Goal: Information Seeking & Learning: Learn about a topic

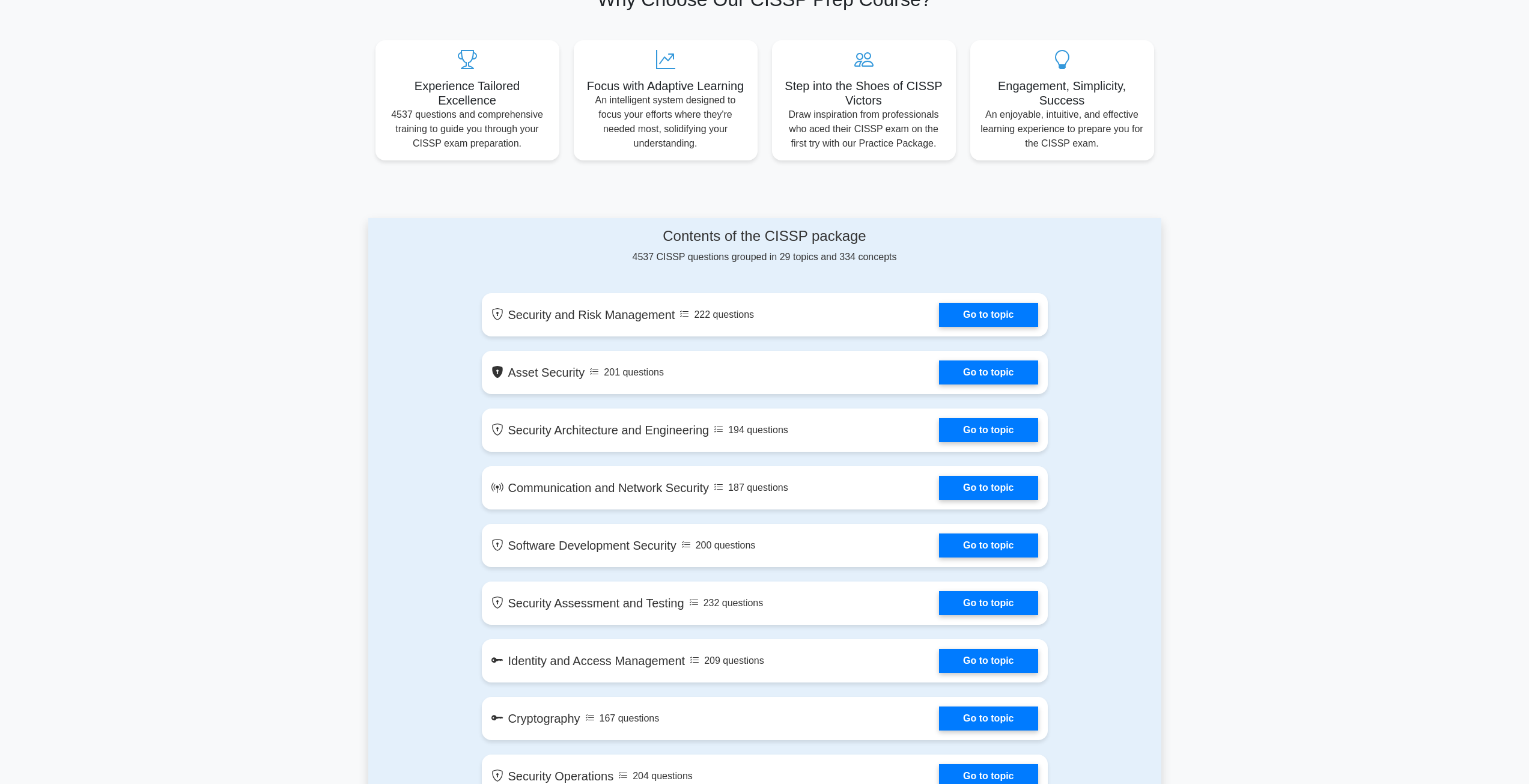
scroll to position [481, 0]
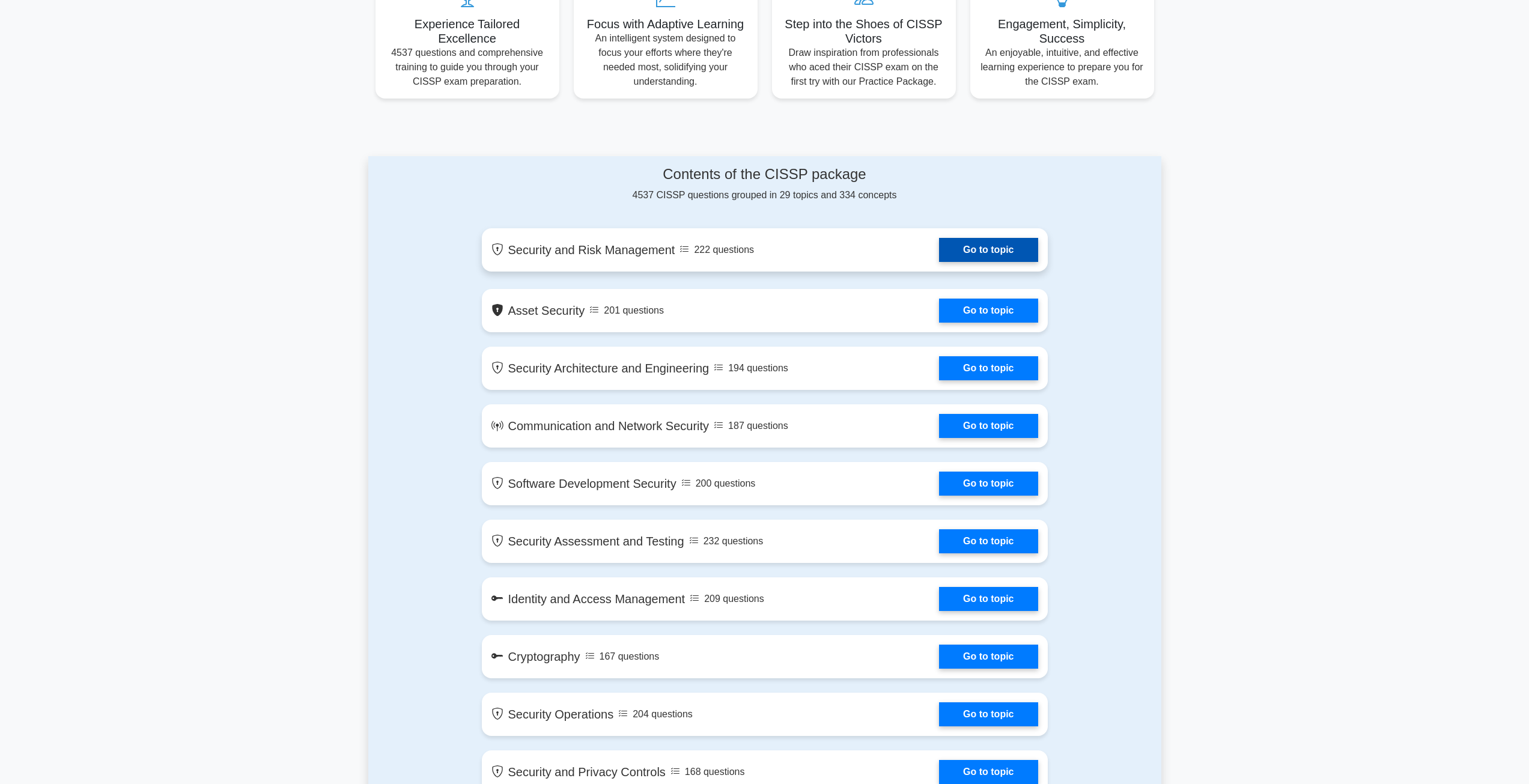
click at [980, 262] on link "Go to topic" at bounding box center [988, 250] width 99 height 24
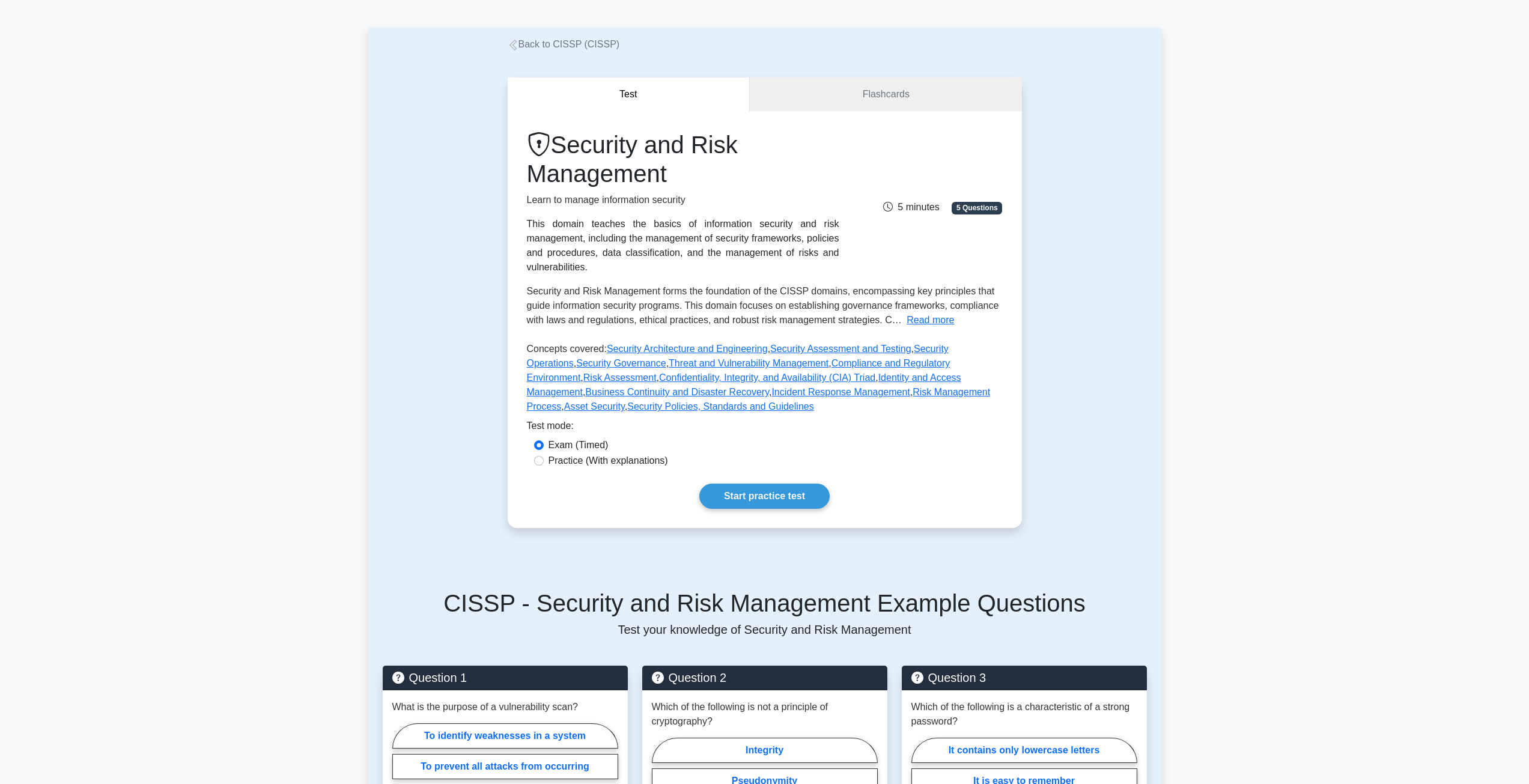
scroll to position [60, 0]
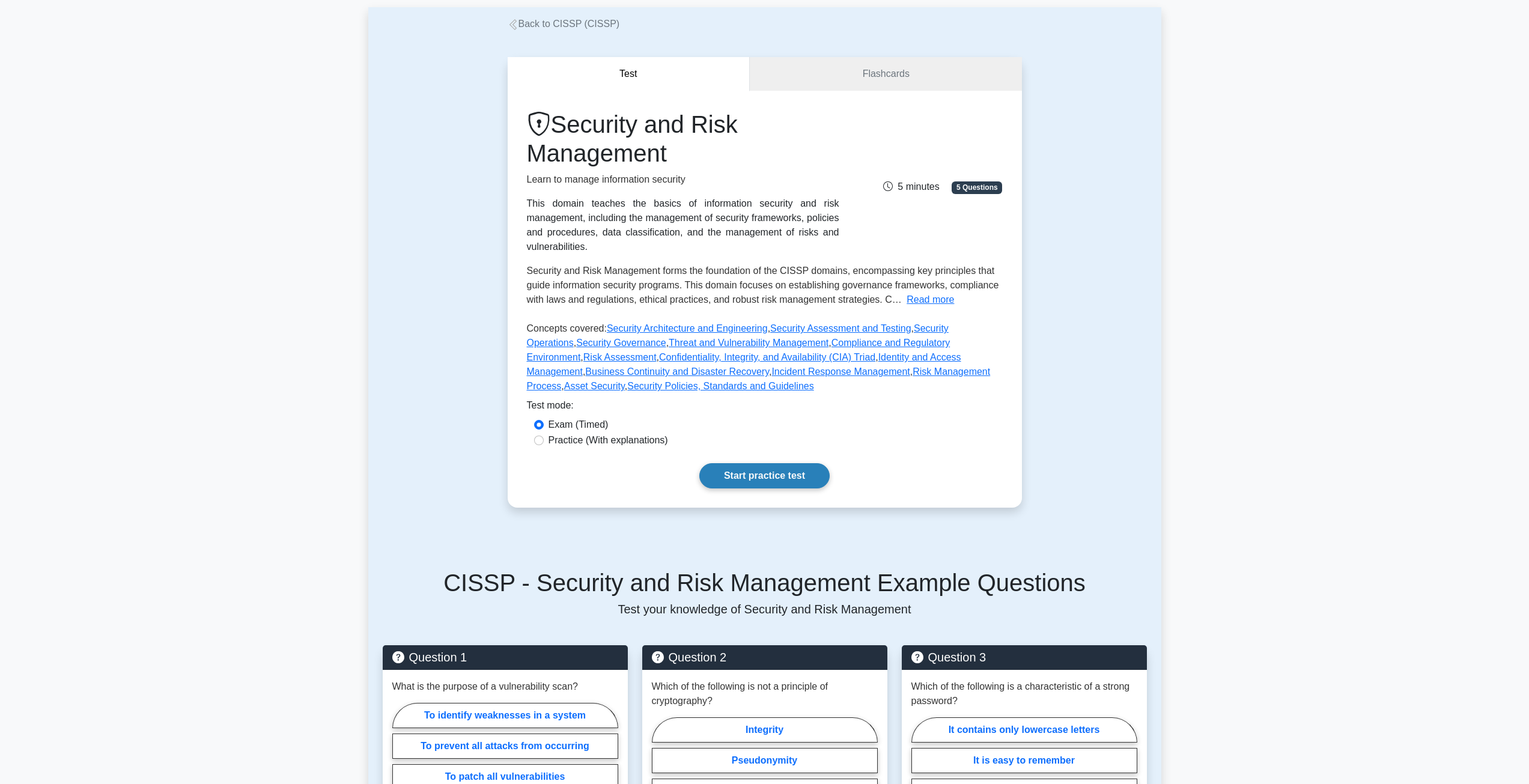
click at [821, 465] on link "Start practice test" at bounding box center [764, 475] width 130 height 25
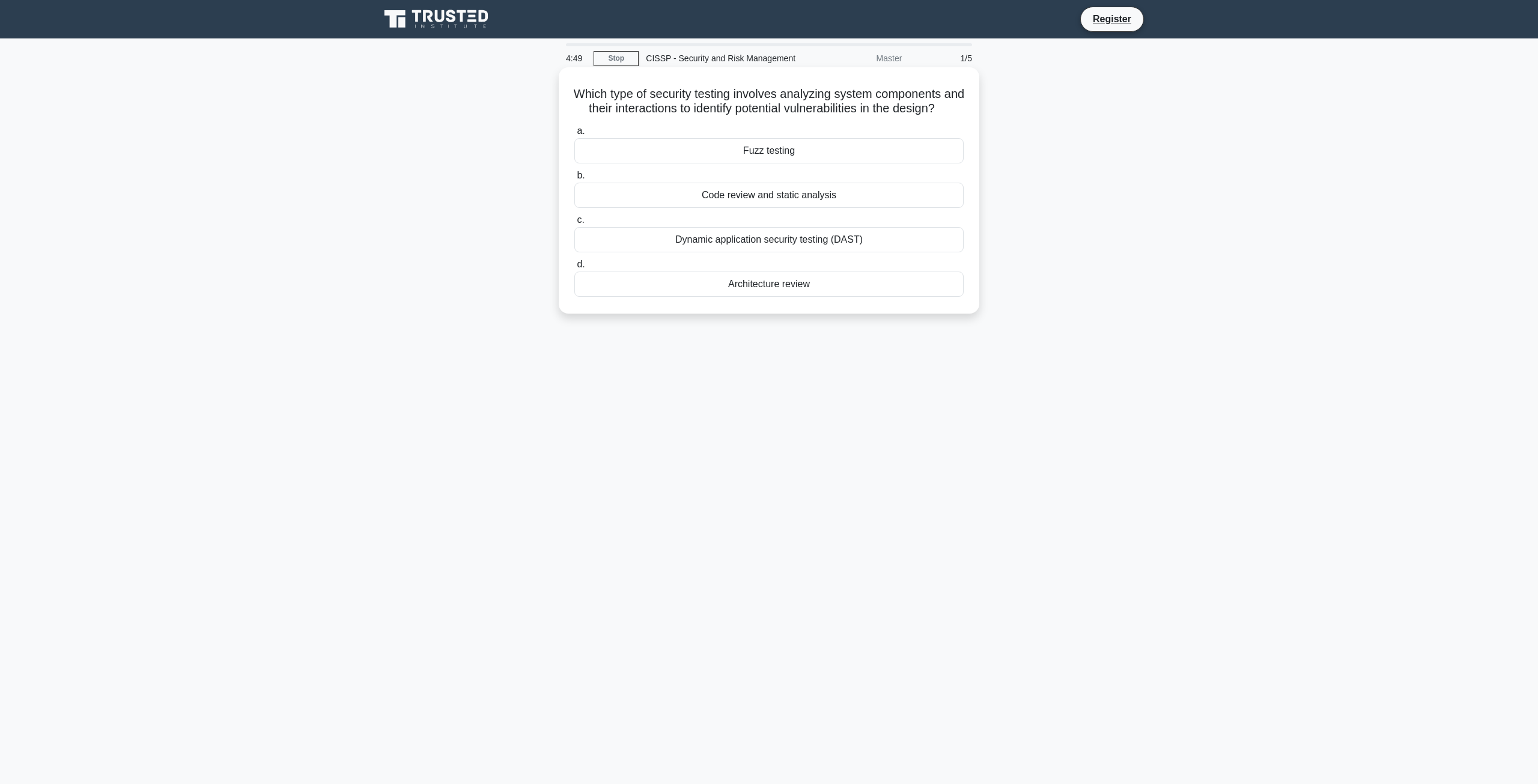
click at [815, 297] on div "Architecture review" at bounding box center [769, 284] width 389 height 25
click at [574, 268] on input "d. Architecture review" at bounding box center [574, 264] width 0 height 7
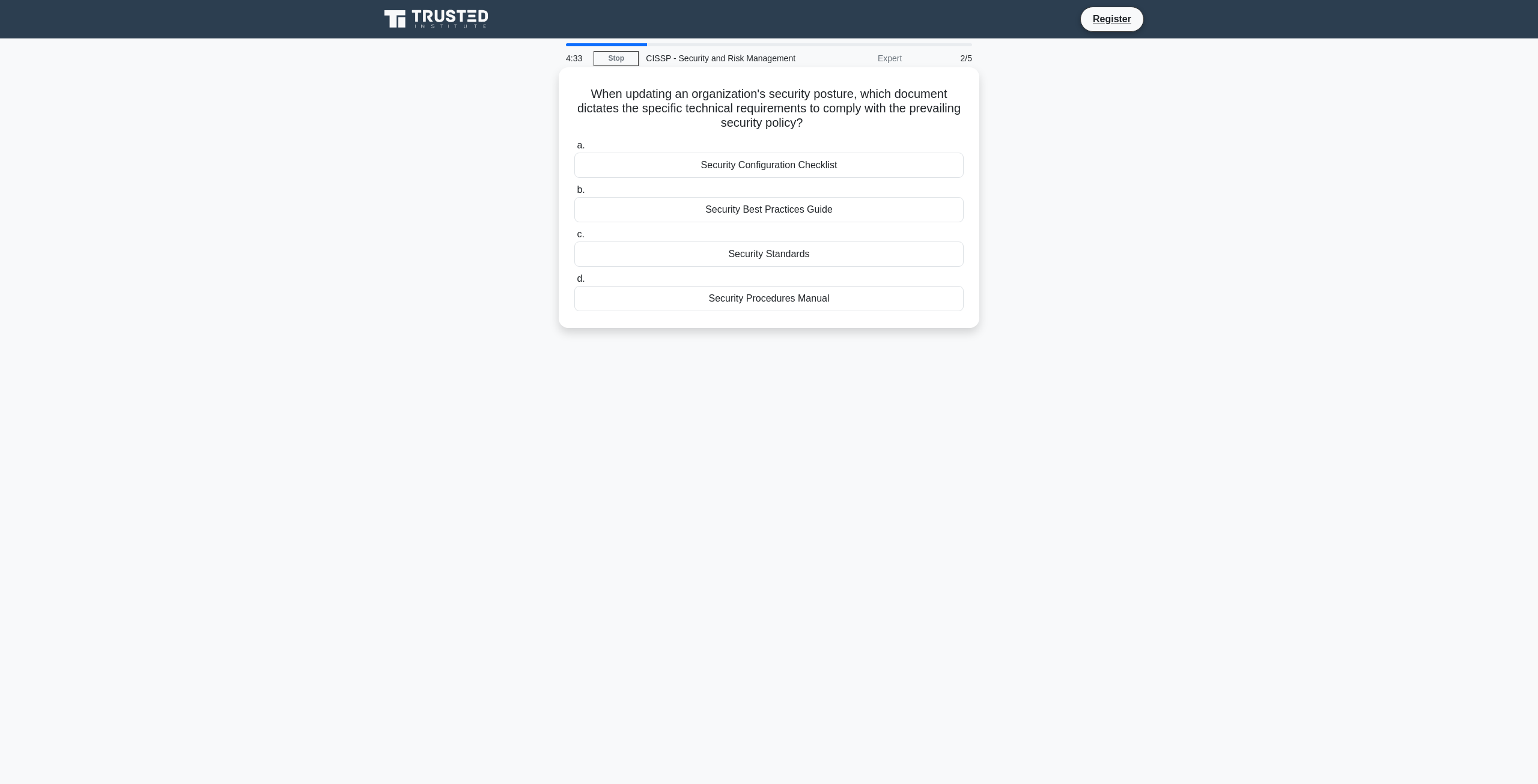
click at [794, 256] on div "Security Standards" at bounding box center [769, 253] width 389 height 25
click at [574, 239] on input "c. Security Standards" at bounding box center [574, 234] width 0 height 7
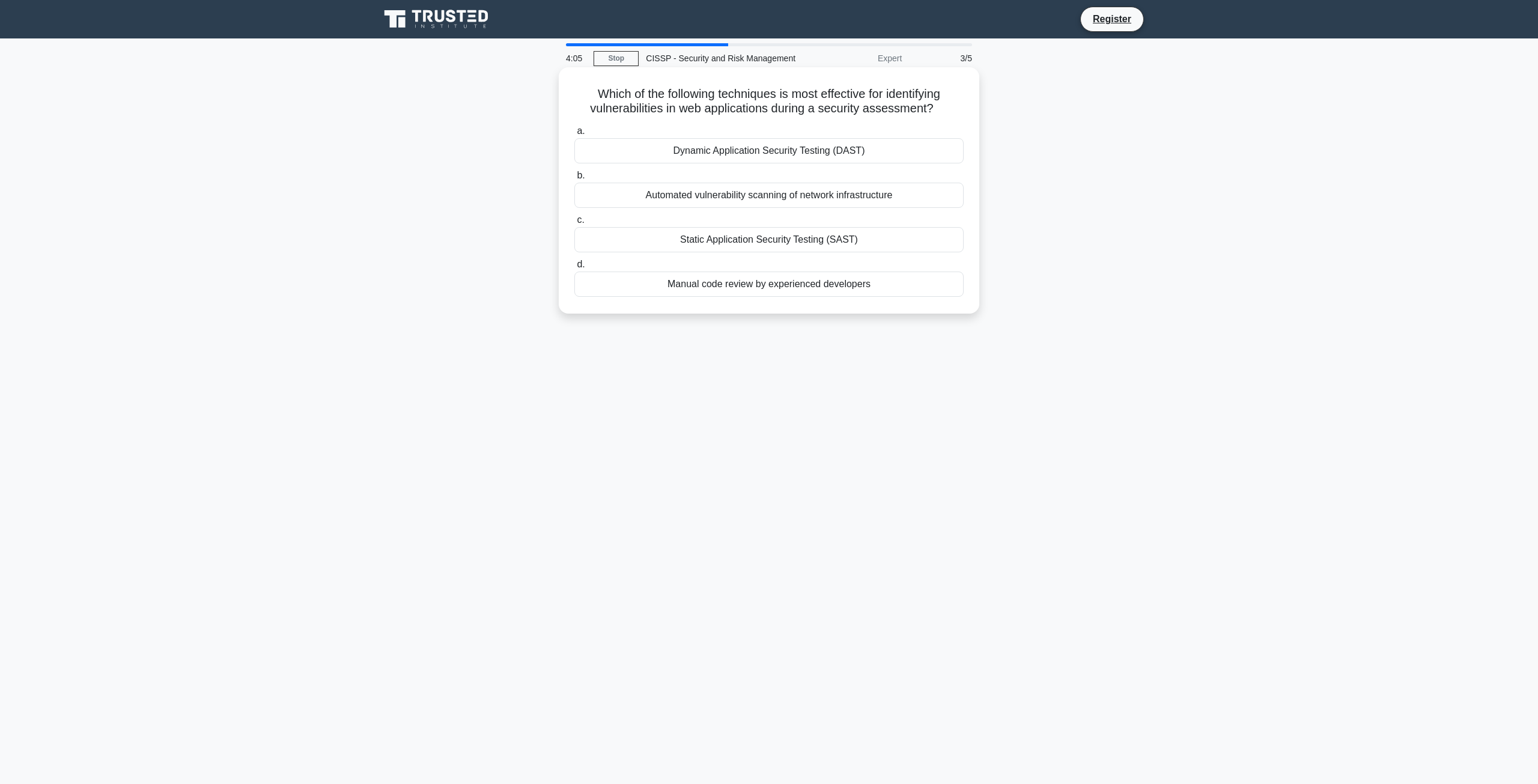
click at [745, 150] on div "Dynamic Application Security Testing (DAST)" at bounding box center [769, 150] width 389 height 25
click at [574, 135] on input "a. Dynamic Application Security Testing (DAST)" at bounding box center [574, 131] width 0 height 7
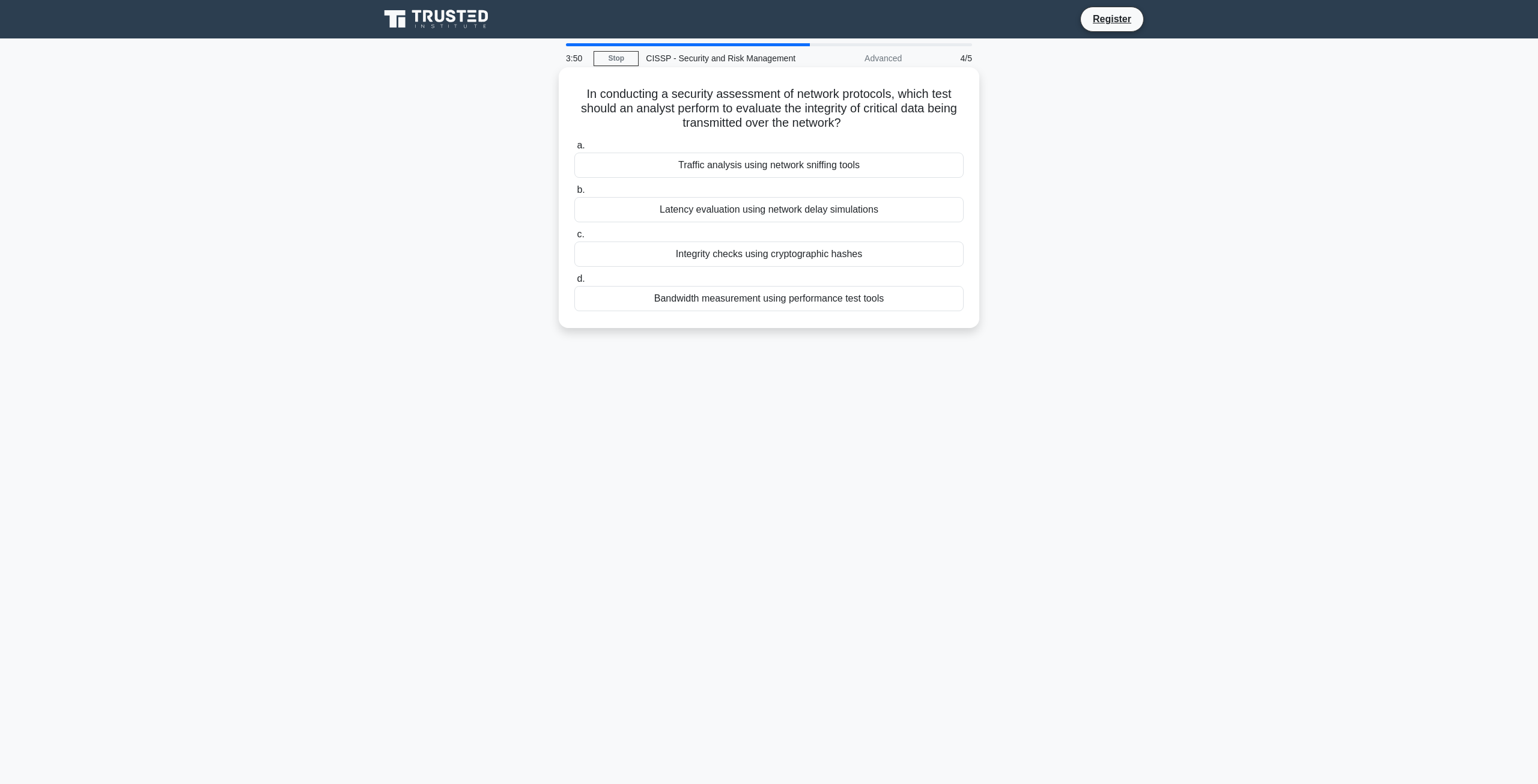
click at [774, 178] on div "Traffic analysis using network sniffing tools" at bounding box center [769, 165] width 389 height 25
click at [574, 150] on input "a. Traffic analysis using network sniffing tools" at bounding box center [574, 145] width 0 height 7
click at [809, 264] on div "NIST Cybersecurity Framework" at bounding box center [769, 253] width 389 height 25
click at [574, 239] on input "c. NIST Cybersecurity Framework" at bounding box center [574, 234] width 0 height 7
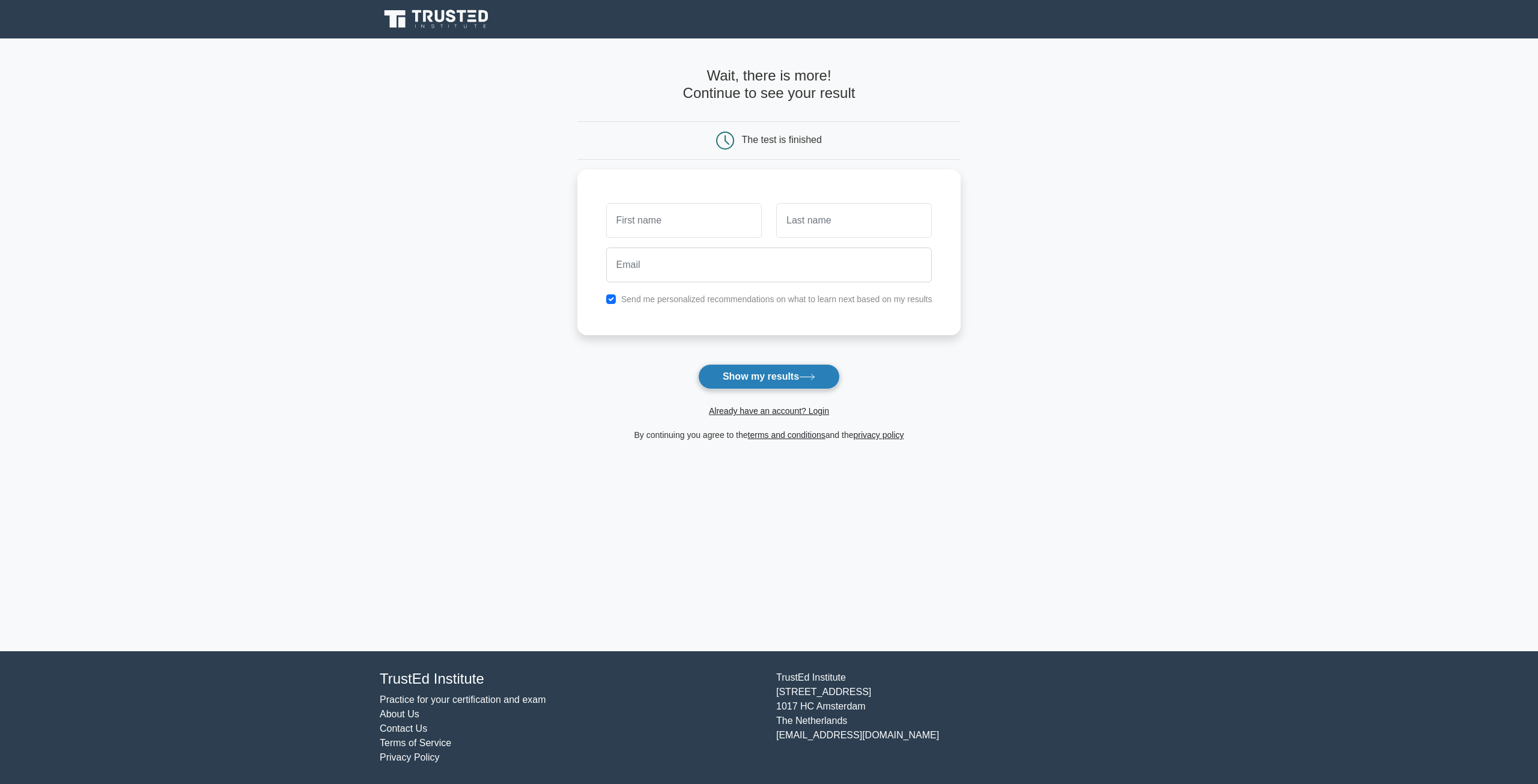
click at [826, 375] on button "Show my results" at bounding box center [769, 376] width 141 height 25
type input "asfd"
click at [828, 215] on input "text" at bounding box center [854, 217] width 155 height 35
type input "adfvsg"
click at [772, 264] on input "email" at bounding box center [769, 262] width 326 height 35
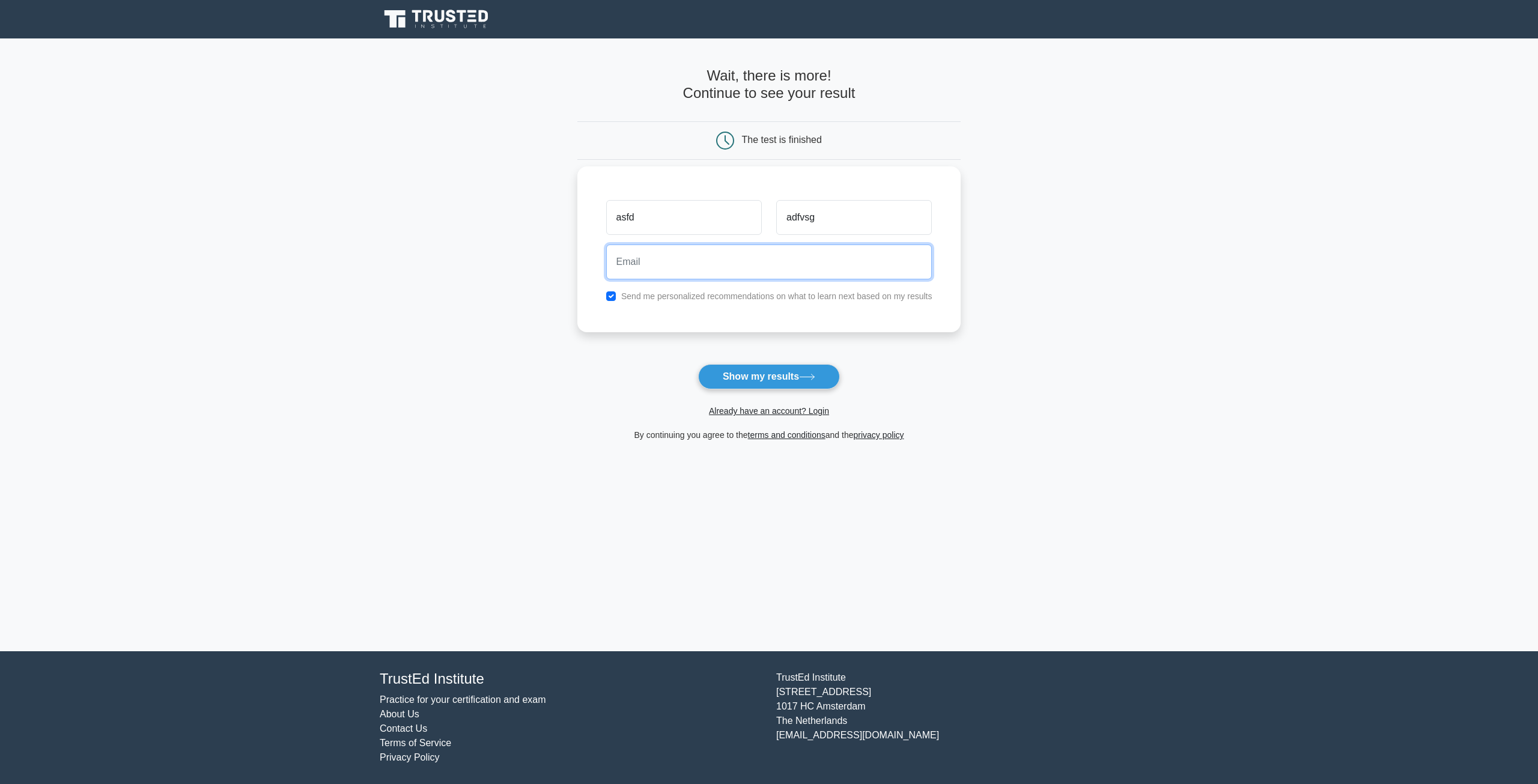
click at [895, 258] on input "email" at bounding box center [769, 262] width 326 height 35
type input "ahmed@bigkahuna.com"
click at [698, 364] on button "Show my results" at bounding box center [769, 376] width 141 height 25
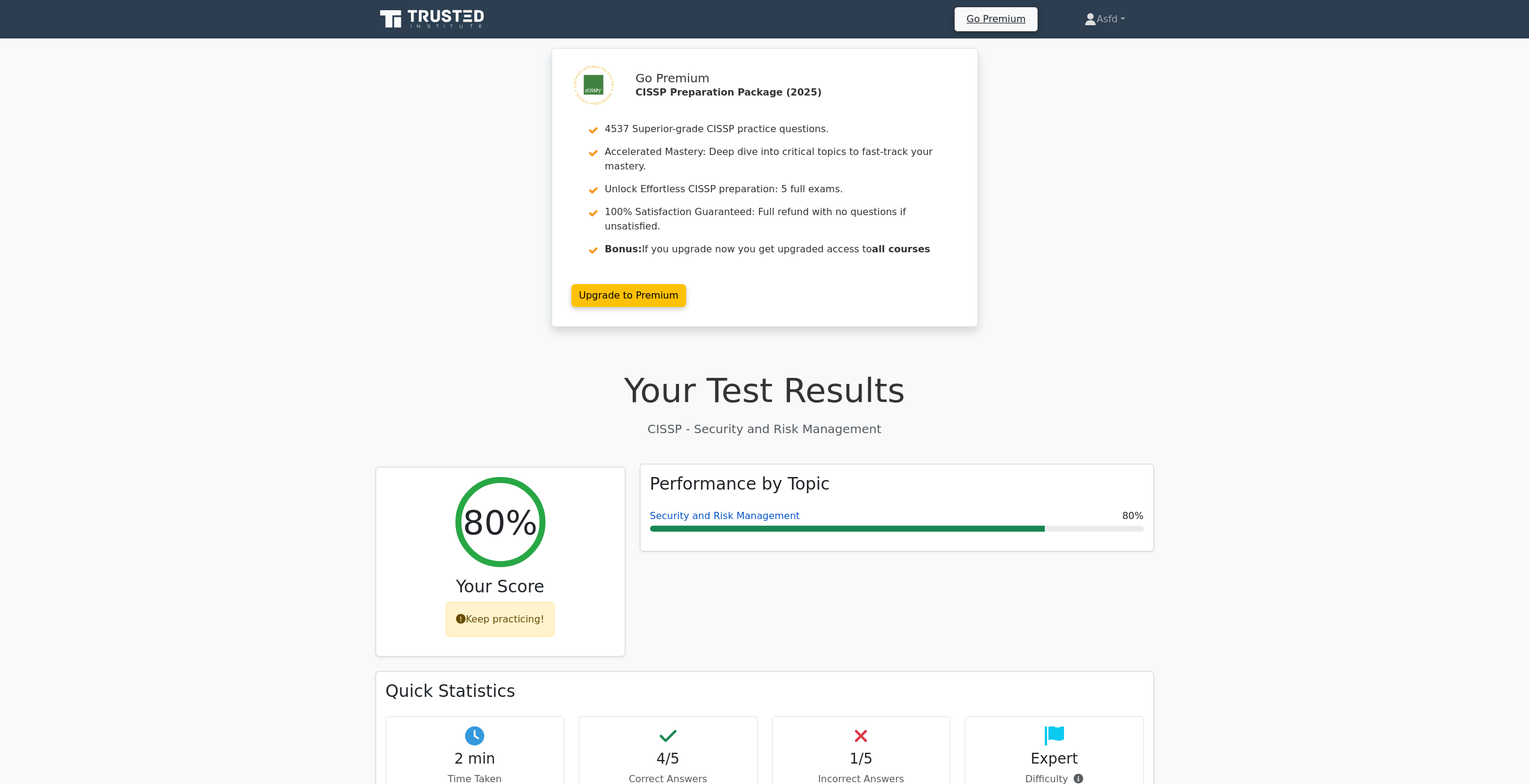
click at [746, 509] on link "Security and Risk Management" at bounding box center [725, 515] width 150 height 11
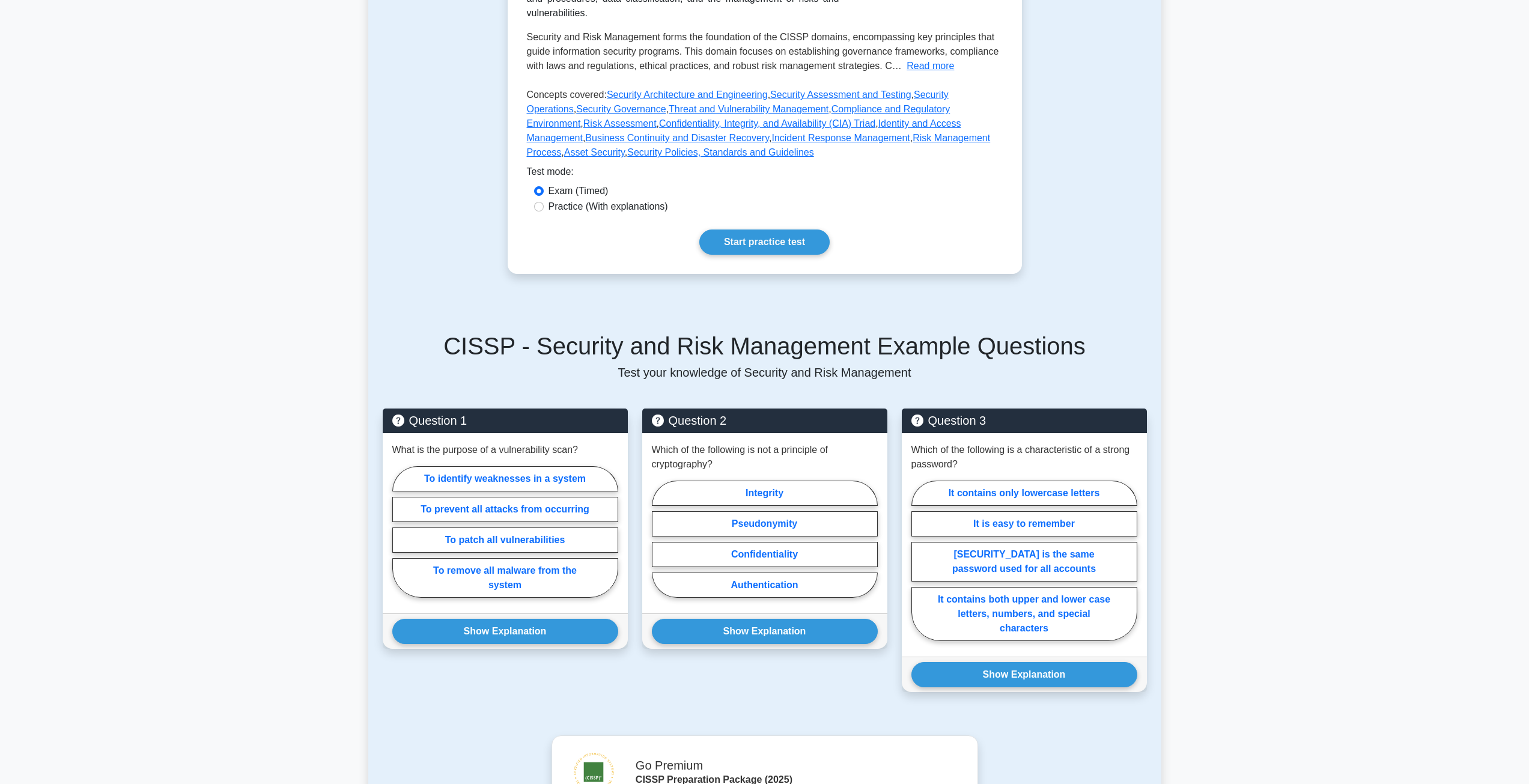
scroll to position [300, 0]
